Goal: Task Accomplishment & Management: Manage account settings

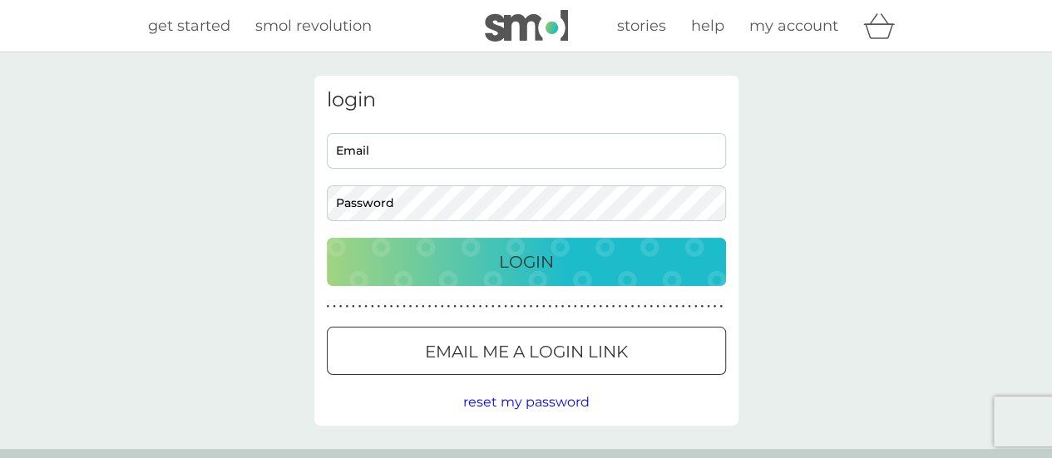
type input "gemmahonline@gmail.com"
click at [537, 259] on p "Login" at bounding box center [526, 262] width 55 height 27
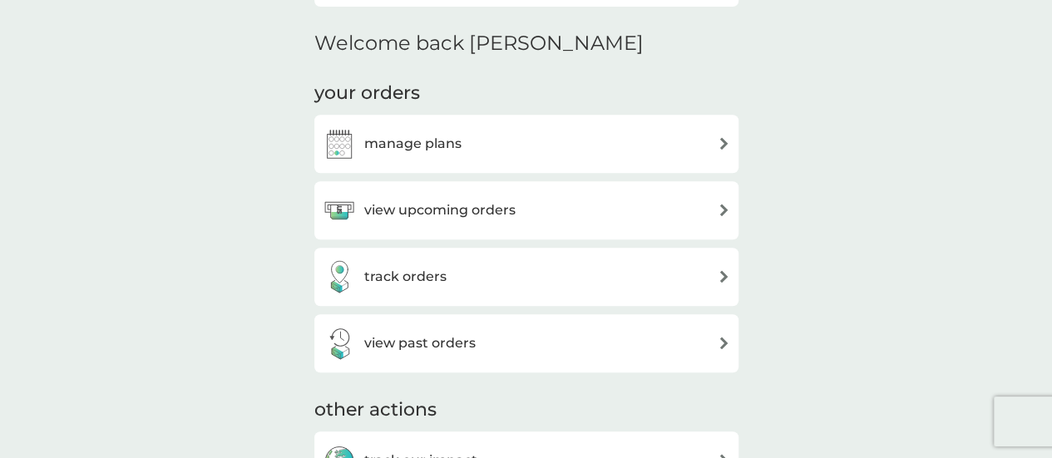
scroll to position [486, 0]
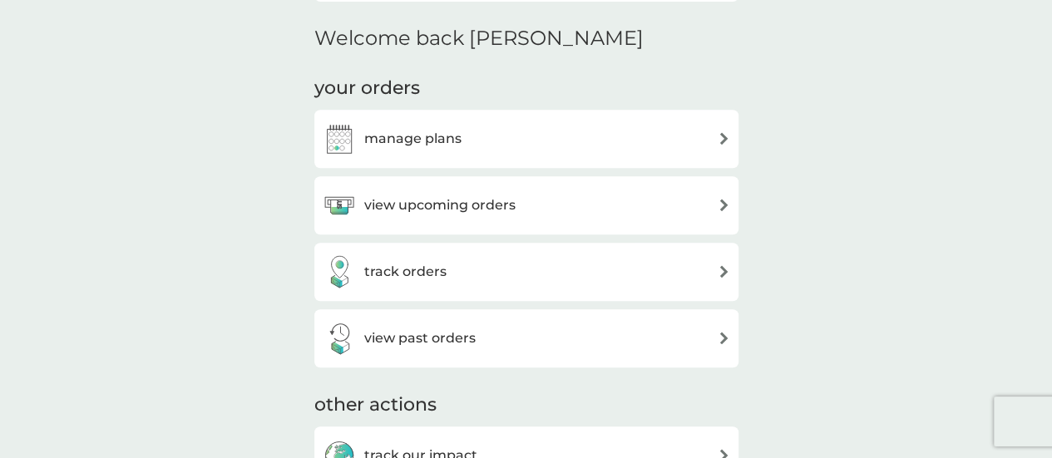
click at [725, 139] on img at bounding box center [723, 138] width 12 height 12
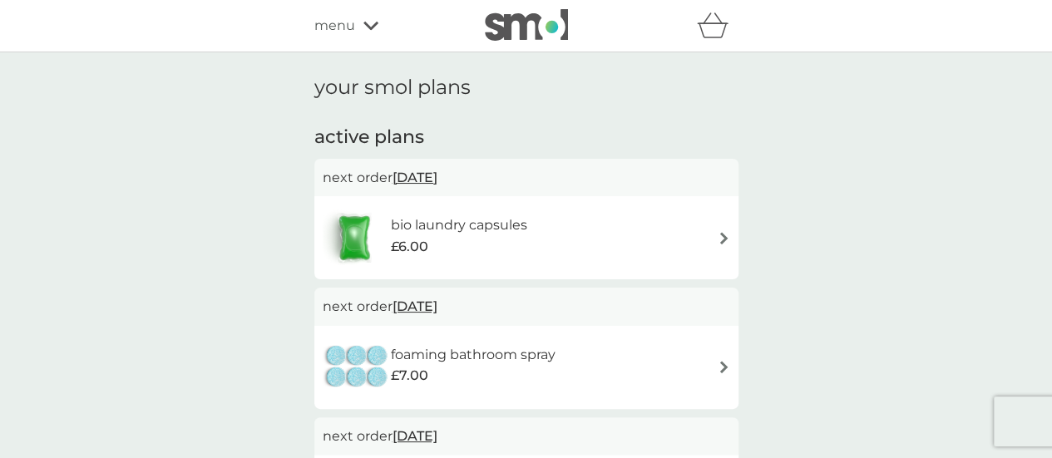
click at [723, 237] on img at bounding box center [723, 238] width 12 height 12
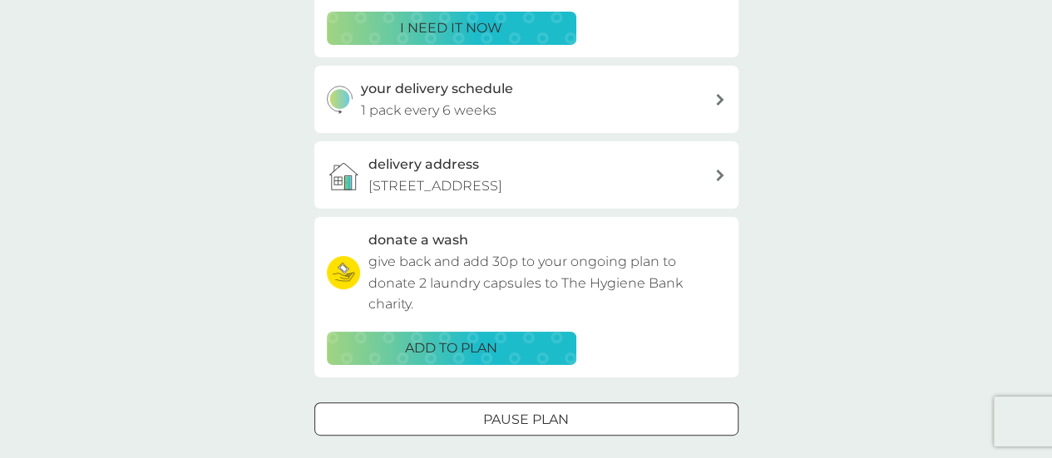
scroll to position [347, 0]
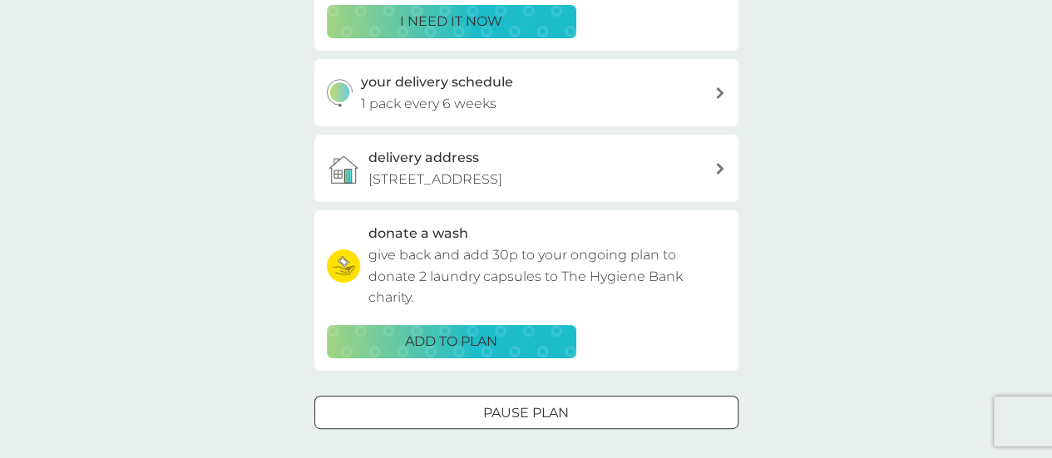
click at [722, 96] on icon at bounding box center [720, 93] width 8 height 12
select select "42"
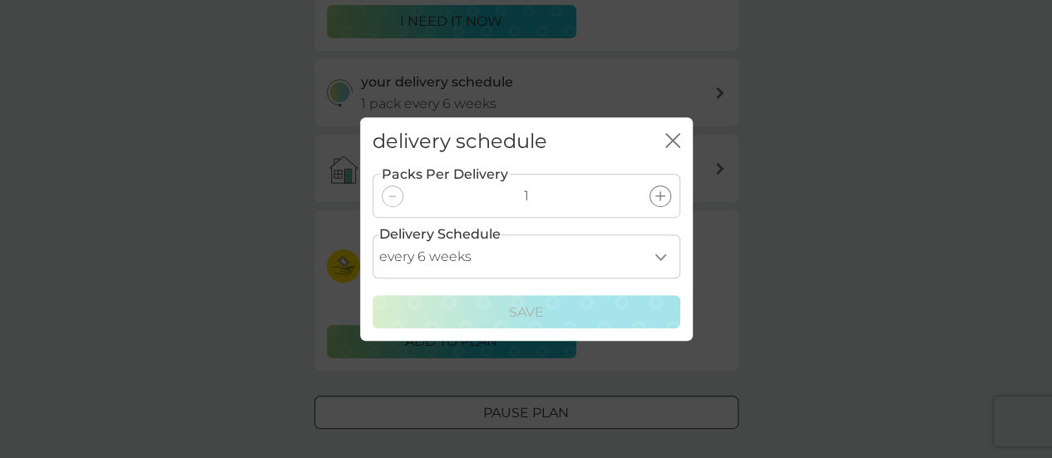
click at [722, 96] on div "delivery schedule close Packs Per Delivery 1 Delivery Schedule every 1 week eve…" at bounding box center [526, 229] width 1052 height 458
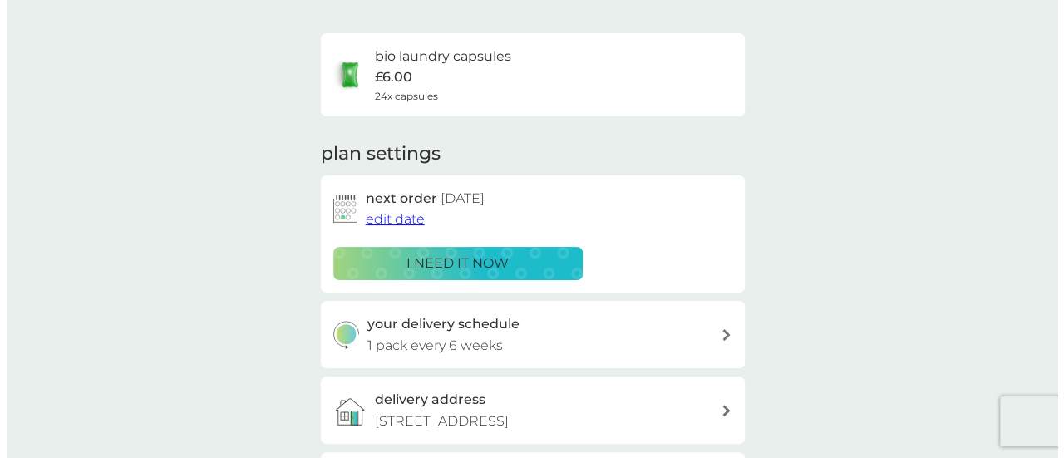
scroll to position [0, 0]
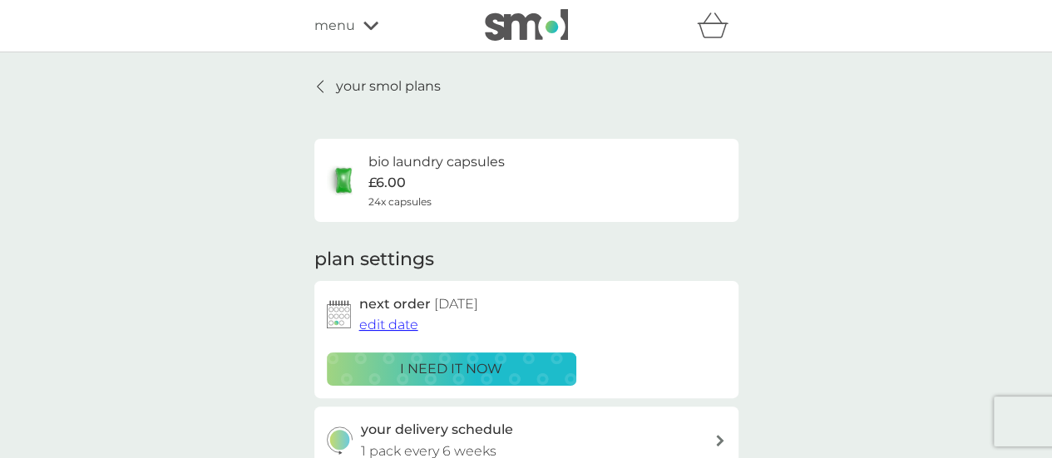
click at [363, 26] on icon at bounding box center [370, 26] width 15 height 10
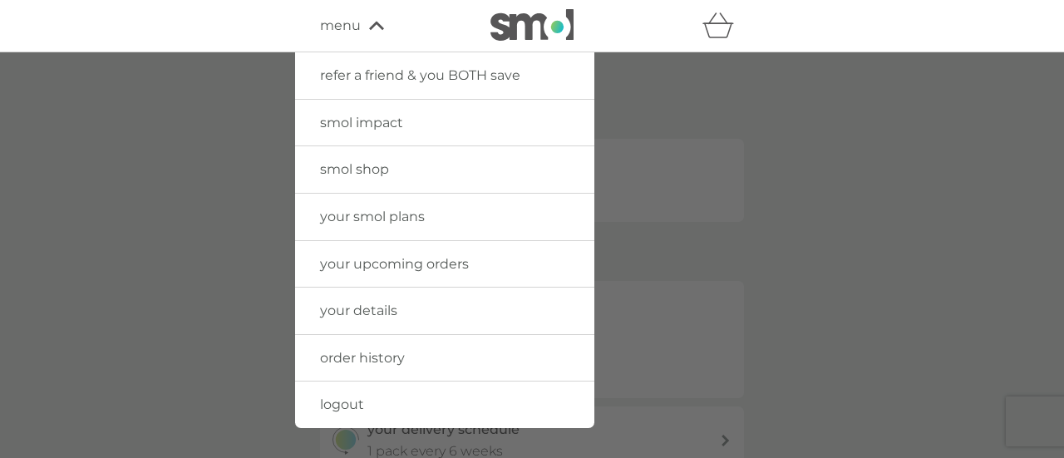
click at [344, 400] on span "logout" at bounding box center [342, 404] width 44 height 16
